Goal: Task Accomplishment & Management: Complete application form

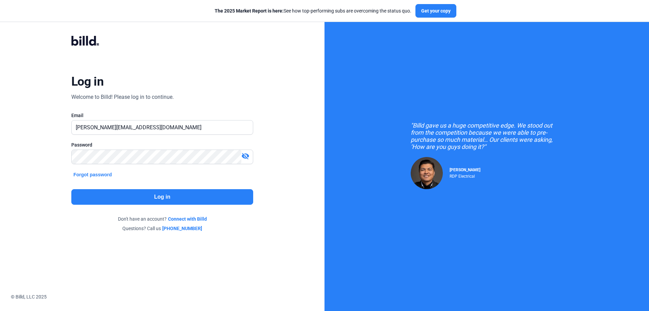
click at [147, 199] on button "Log in" at bounding box center [162, 197] width 182 height 16
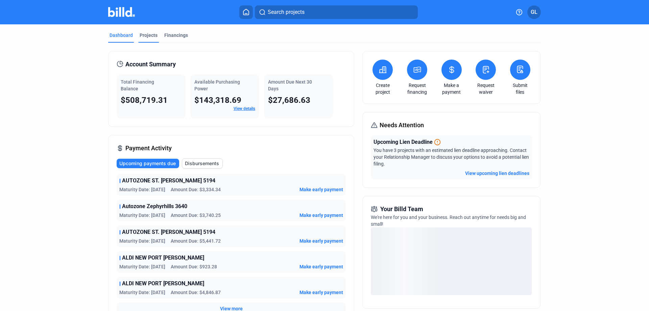
click at [146, 38] on div "Projects" at bounding box center [149, 35] width 18 height 7
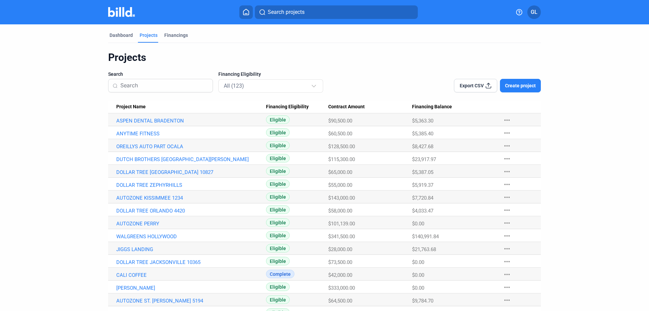
click at [162, 90] on input at bounding box center [164, 85] width 88 height 14
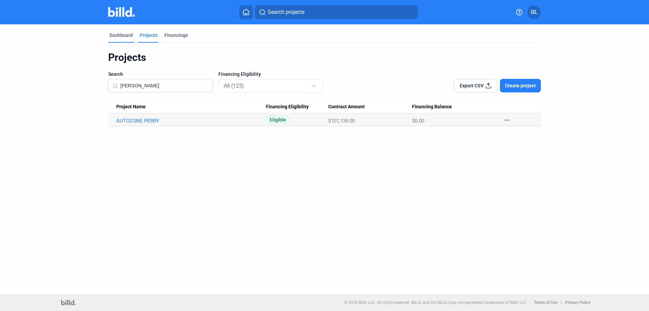
type input "perry"
click at [121, 34] on div "Dashboard" at bounding box center [120, 35] width 23 height 7
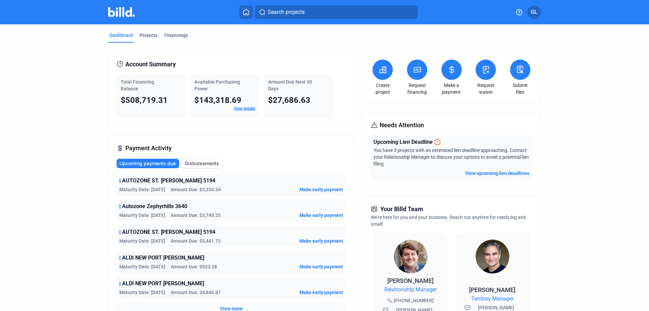
click at [485, 68] on icon at bounding box center [486, 69] width 6 height 7
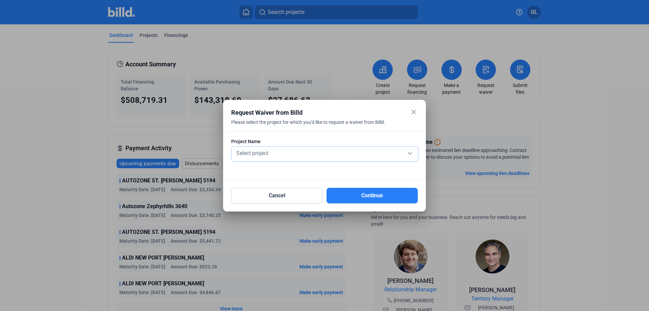
click at [290, 155] on div "Select project" at bounding box center [325, 152] width 180 height 9
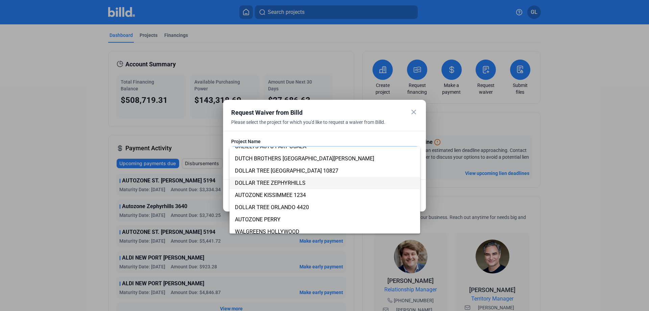
scroll to position [45, 0]
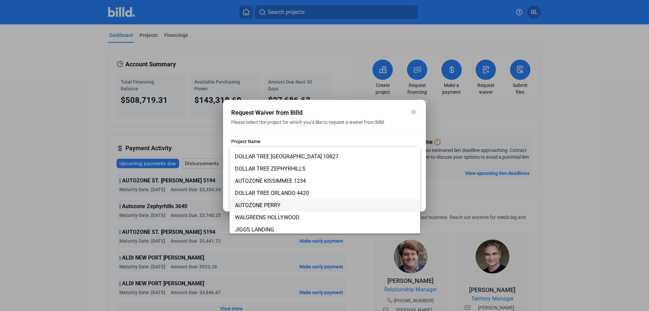
click at [272, 204] on span "AUTOZONE PERRY" at bounding box center [258, 205] width 46 height 6
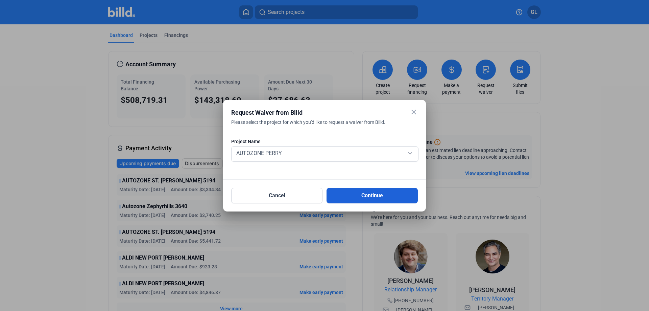
click at [367, 192] on button "Continue" at bounding box center [371, 196] width 91 height 16
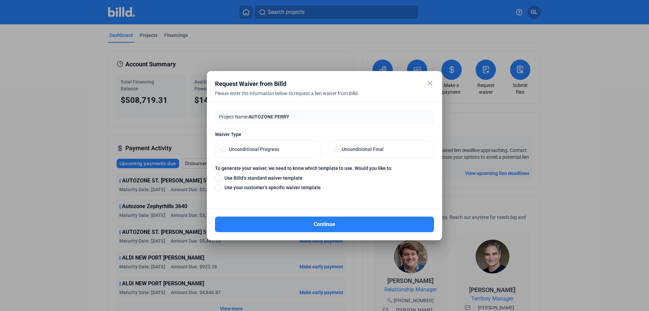
click at [337, 150] on span at bounding box center [335, 149] width 5 height 5
click at [337, 150] on input "Unconditional Final" at bounding box center [335, 149] width 5 height 6
radio input "true"
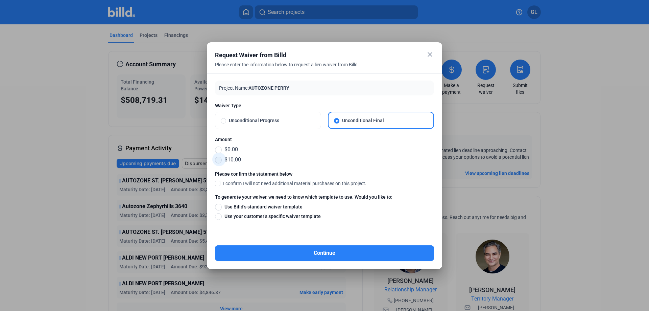
click at [217, 160] on span at bounding box center [218, 159] width 7 height 7
click at [217, 160] on input "$10.00" at bounding box center [218, 159] width 7 height 7
radio input "true"
click at [216, 182] on span at bounding box center [217, 183] width 5 height 6
click at [0, 0] on input "I confirm I will not need additional material purchases on this project." at bounding box center [0, 0] width 0 height 0
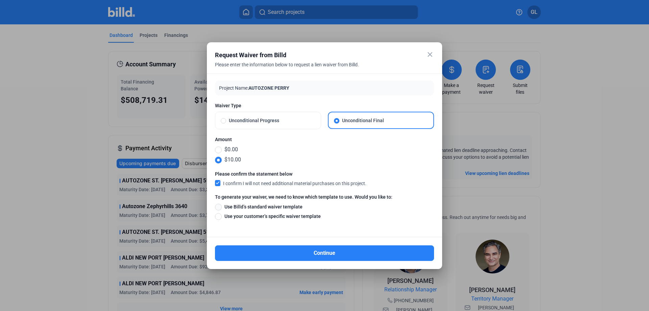
click at [217, 206] on span at bounding box center [218, 206] width 7 height 7
click at [217, 206] on input "Use Billd’s standard waiver template" at bounding box center [218, 206] width 7 height 7
radio input "true"
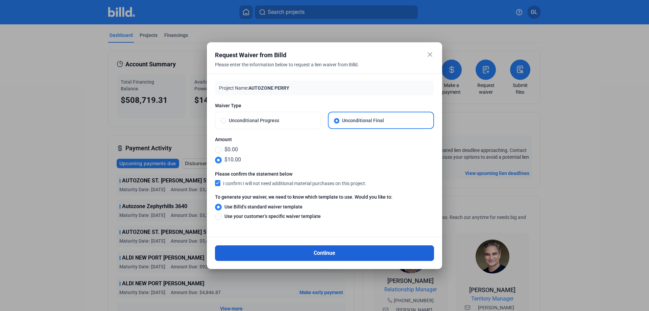
click at [314, 252] on button "Continue" at bounding box center [324, 253] width 219 height 16
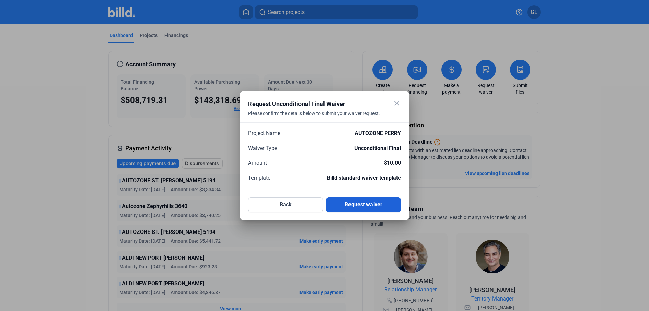
drag, startPoint x: 361, startPoint y: 202, endPoint x: 422, endPoint y: 204, distance: 61.2
click at [362, 202] on button "Request waiver" at bounding box center [363, 204] width 75 height 15
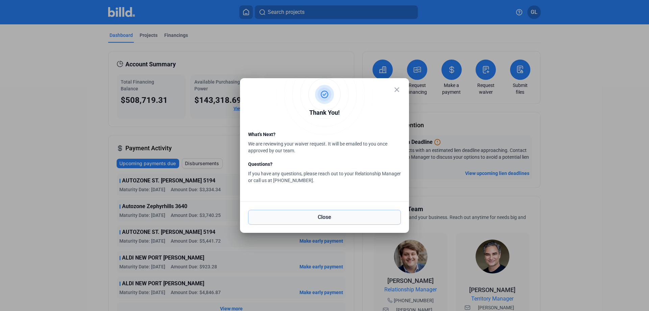
click at [328, 216] on button "Close" at bounding box center [324, 216] width 153 height 15
